Goal: Information Seeking & Learning: Learn about a topic

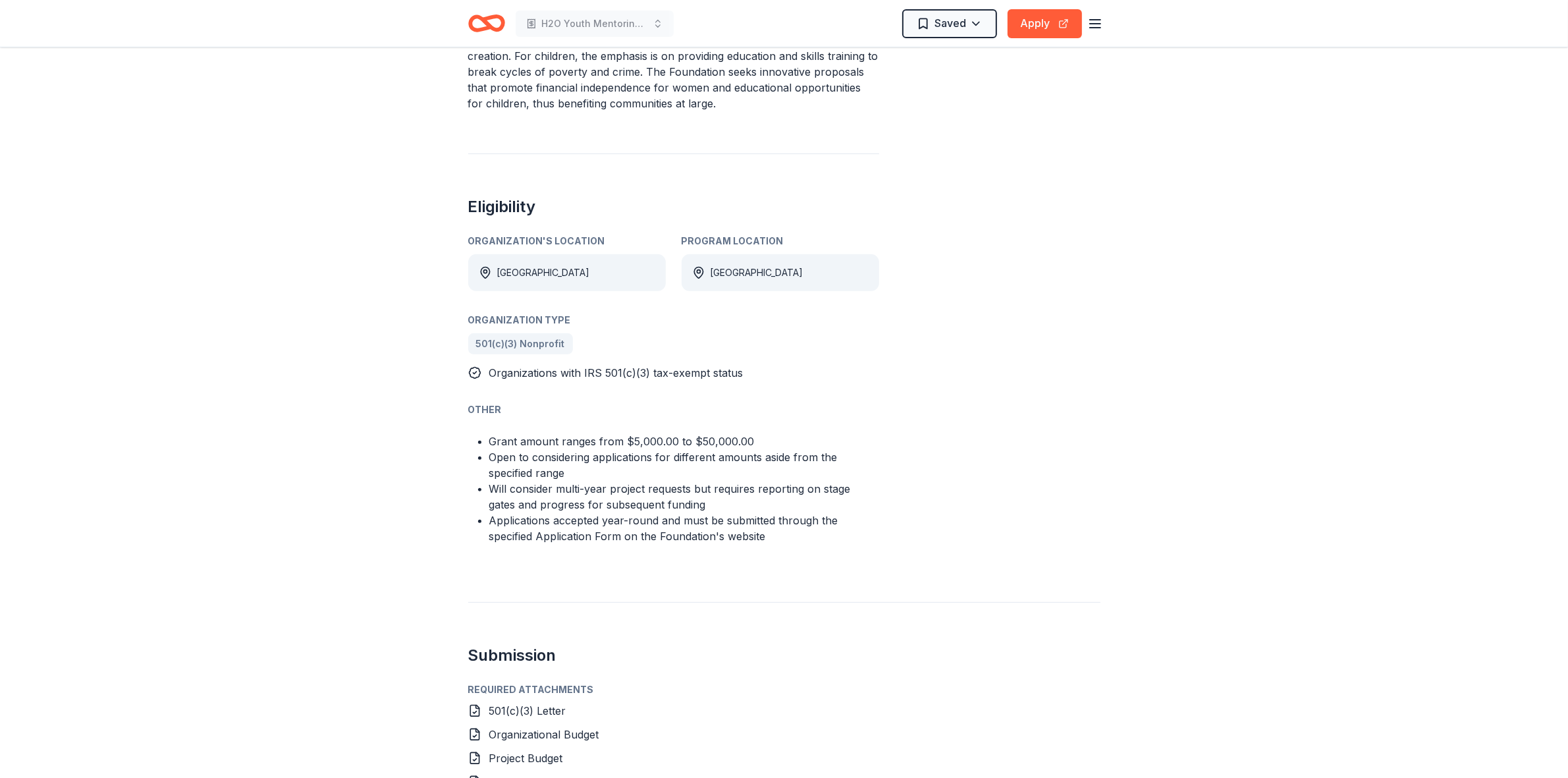
scroll to position [659, 0]
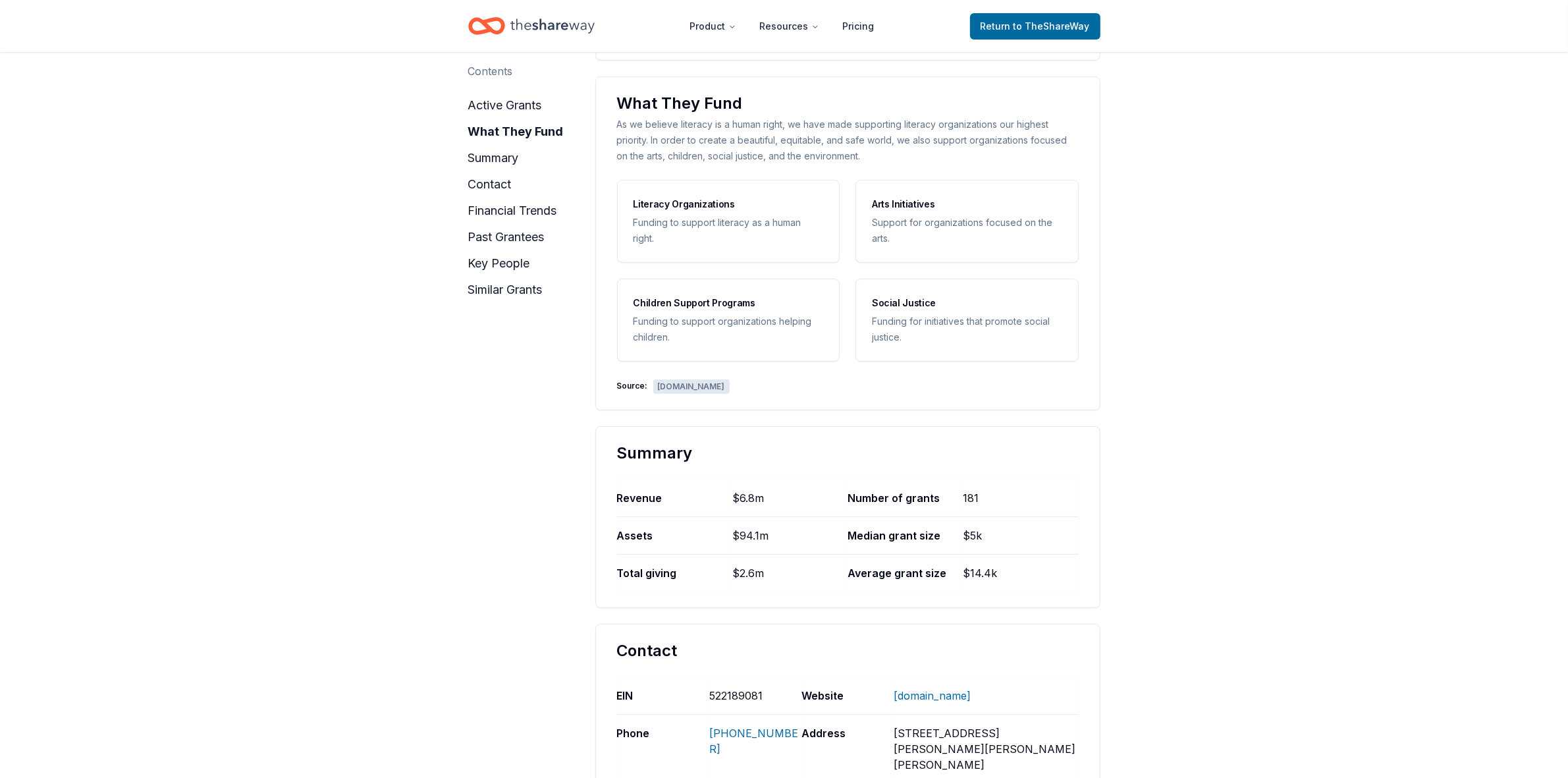
scroll to position [494, 0]
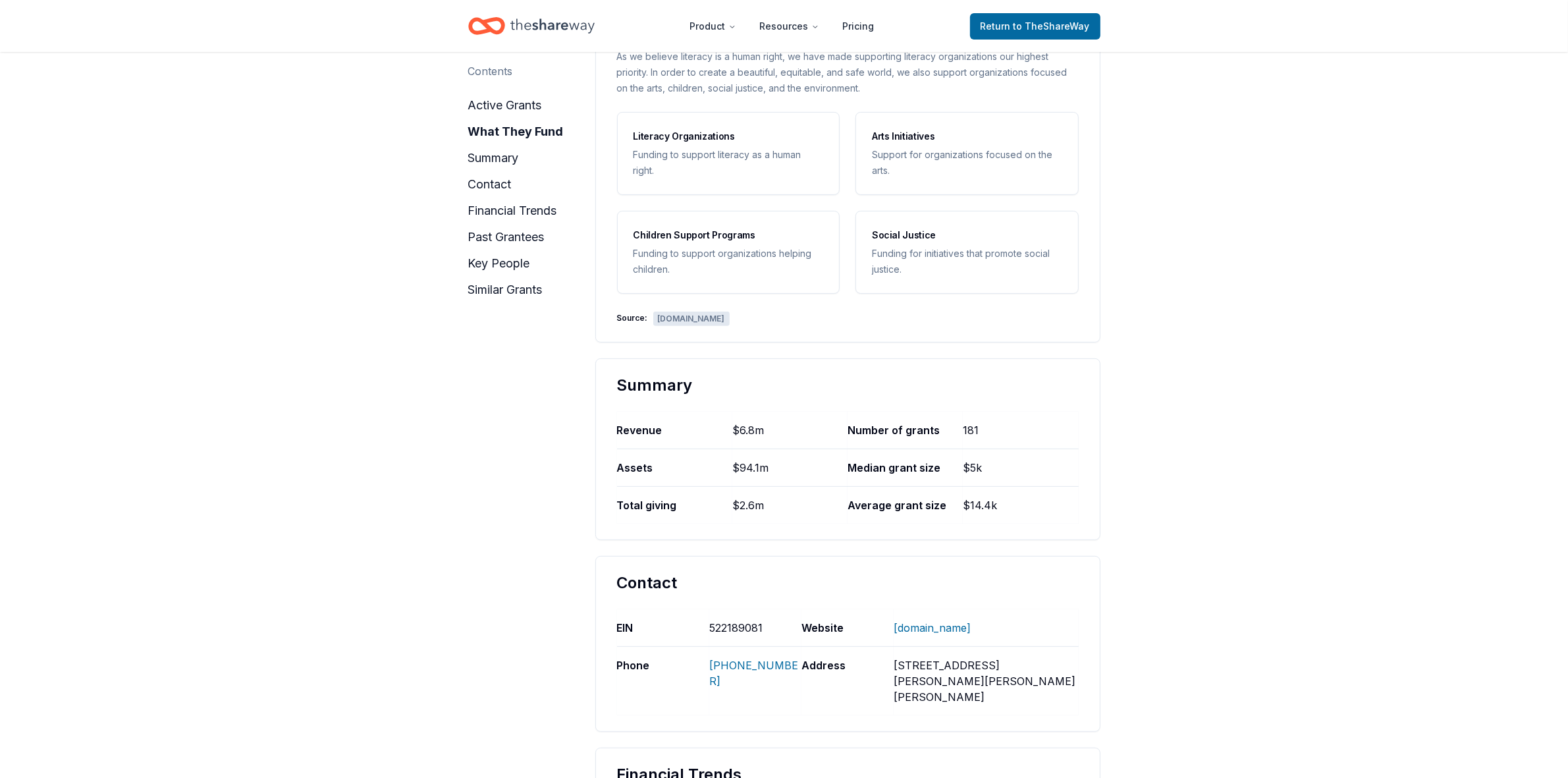
click at [677, 229] on div "Children Support Programs" at bounding box center [729, 235] width 191 height 16
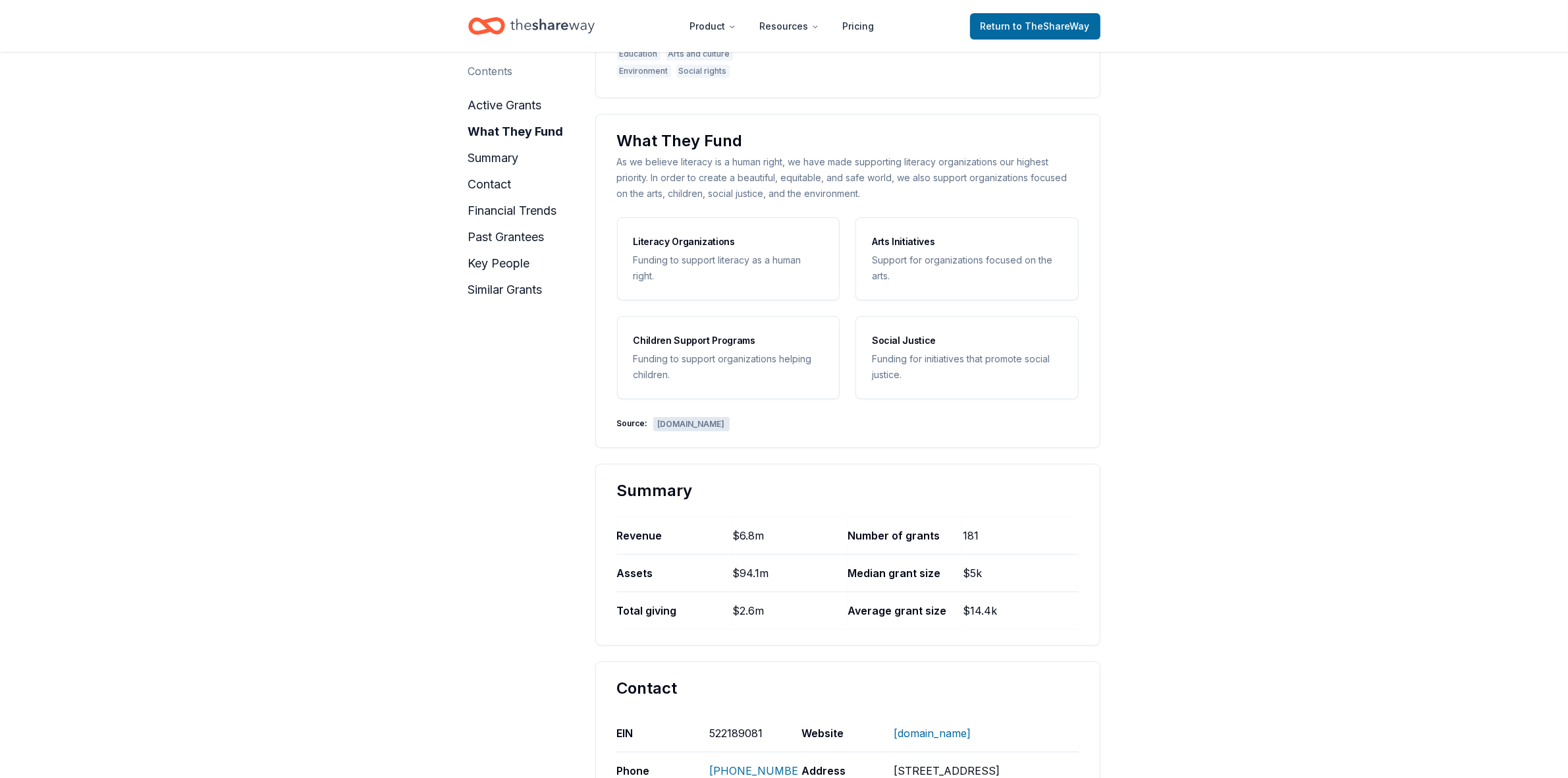
scroll to position [0, 0]
